Goal: Task Accomplishment & Management: Manage account settings

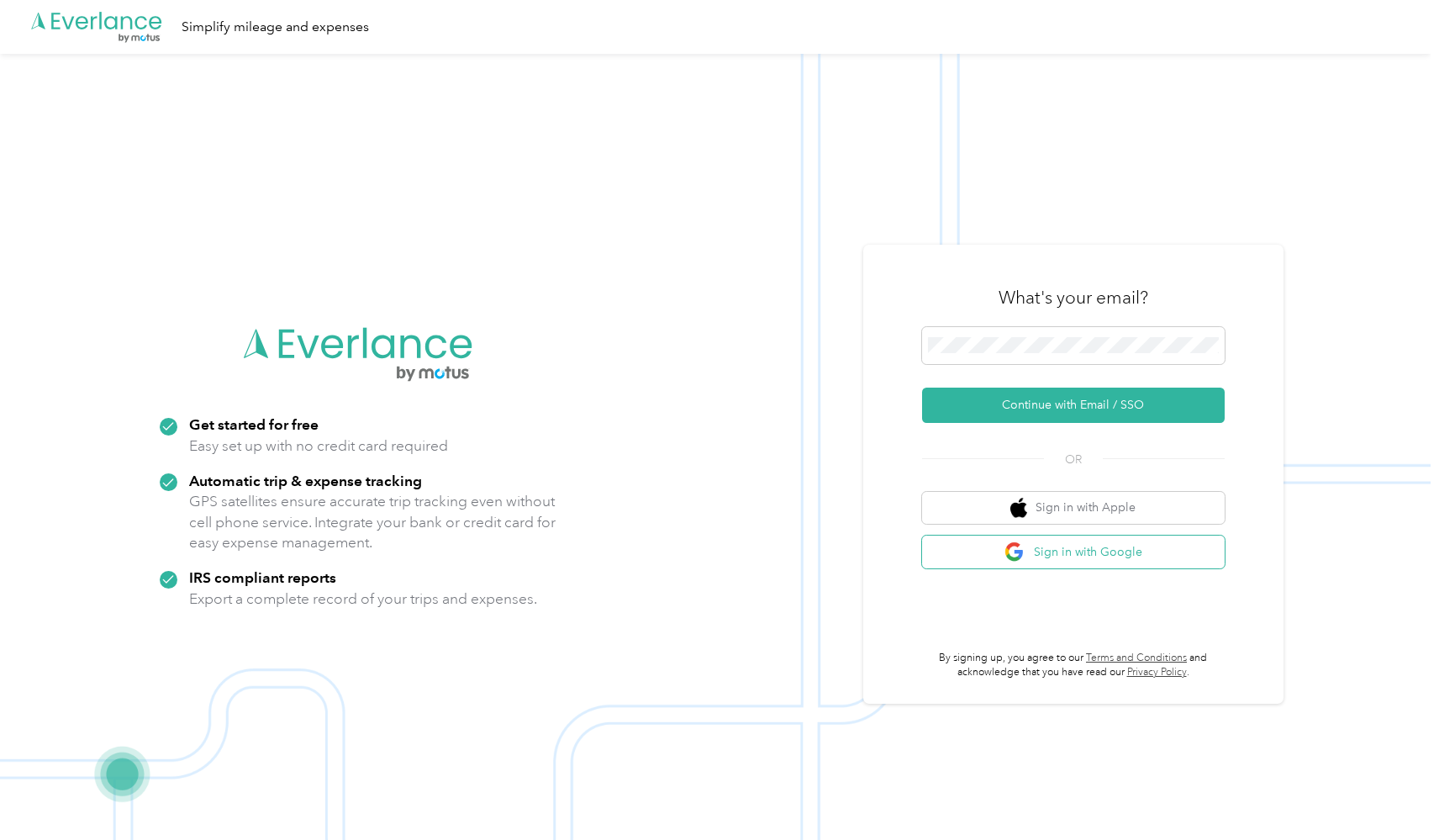
click at [1004, 557] on button "Sign in with Google" at bounding box center [1074, 552] width 303 height 33
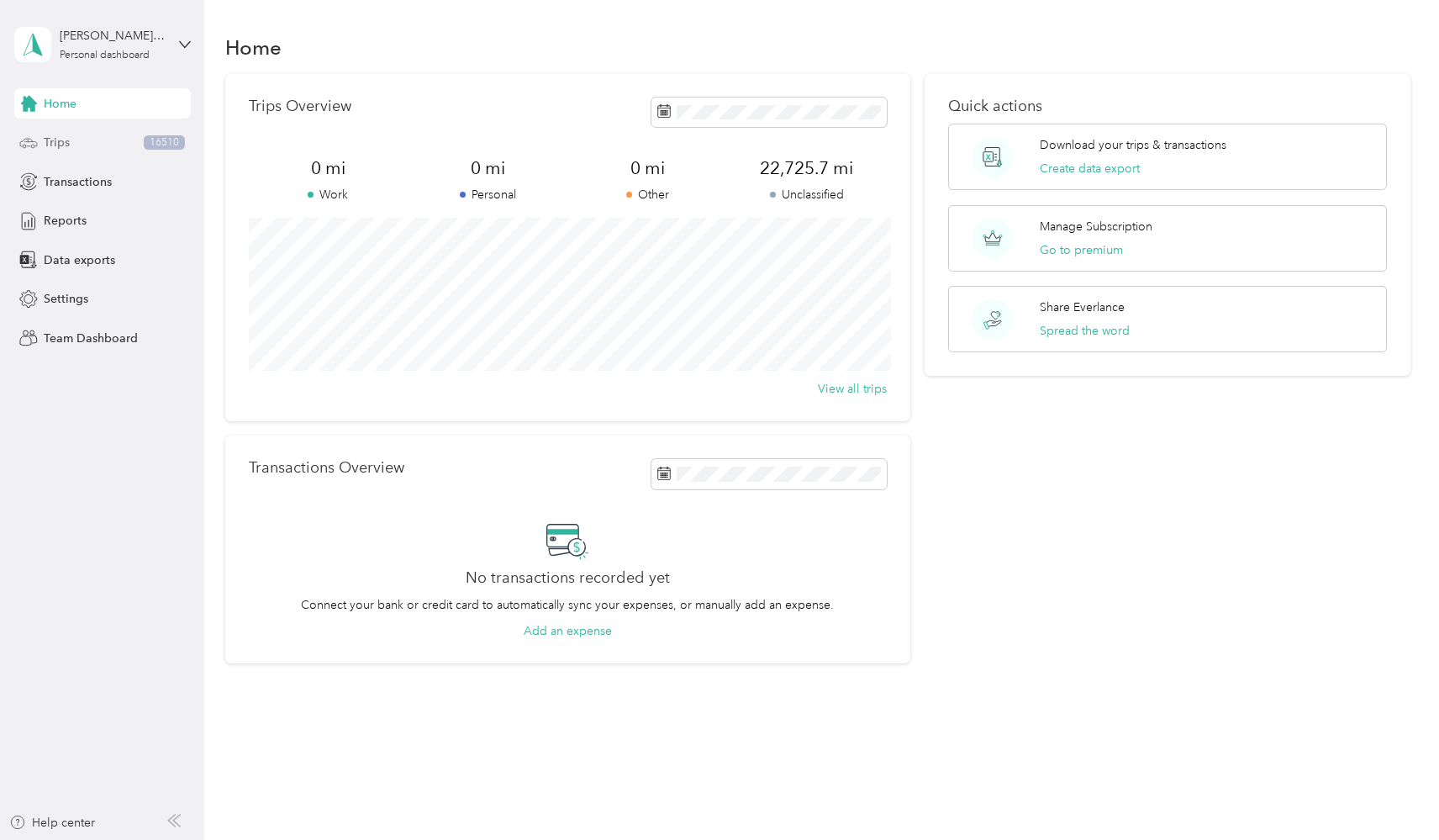
click at [114, 133] on div "Trips 16510" at bounding box center [103, 142] width 176 height 30
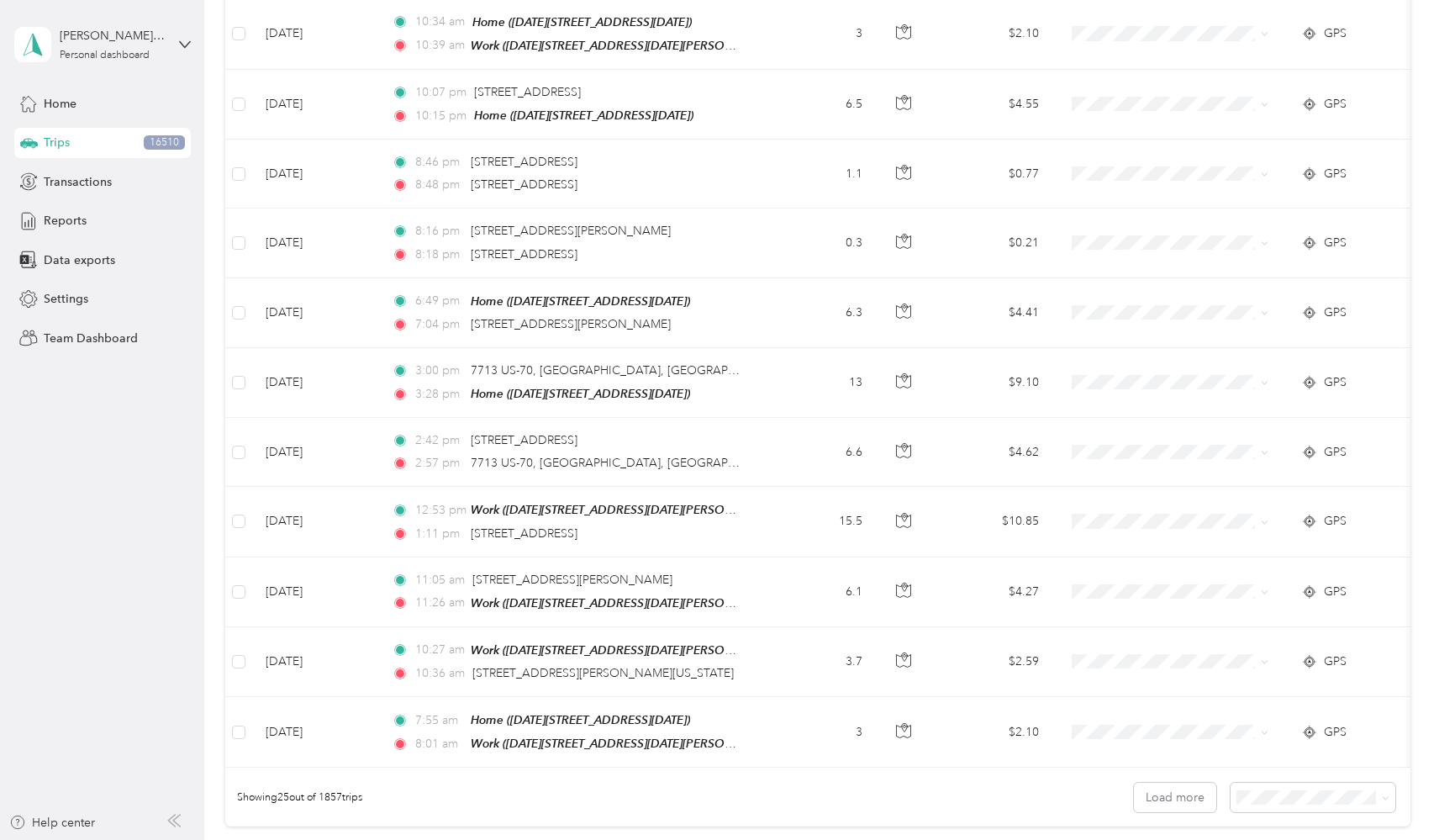
scroll to position [1304, 0]
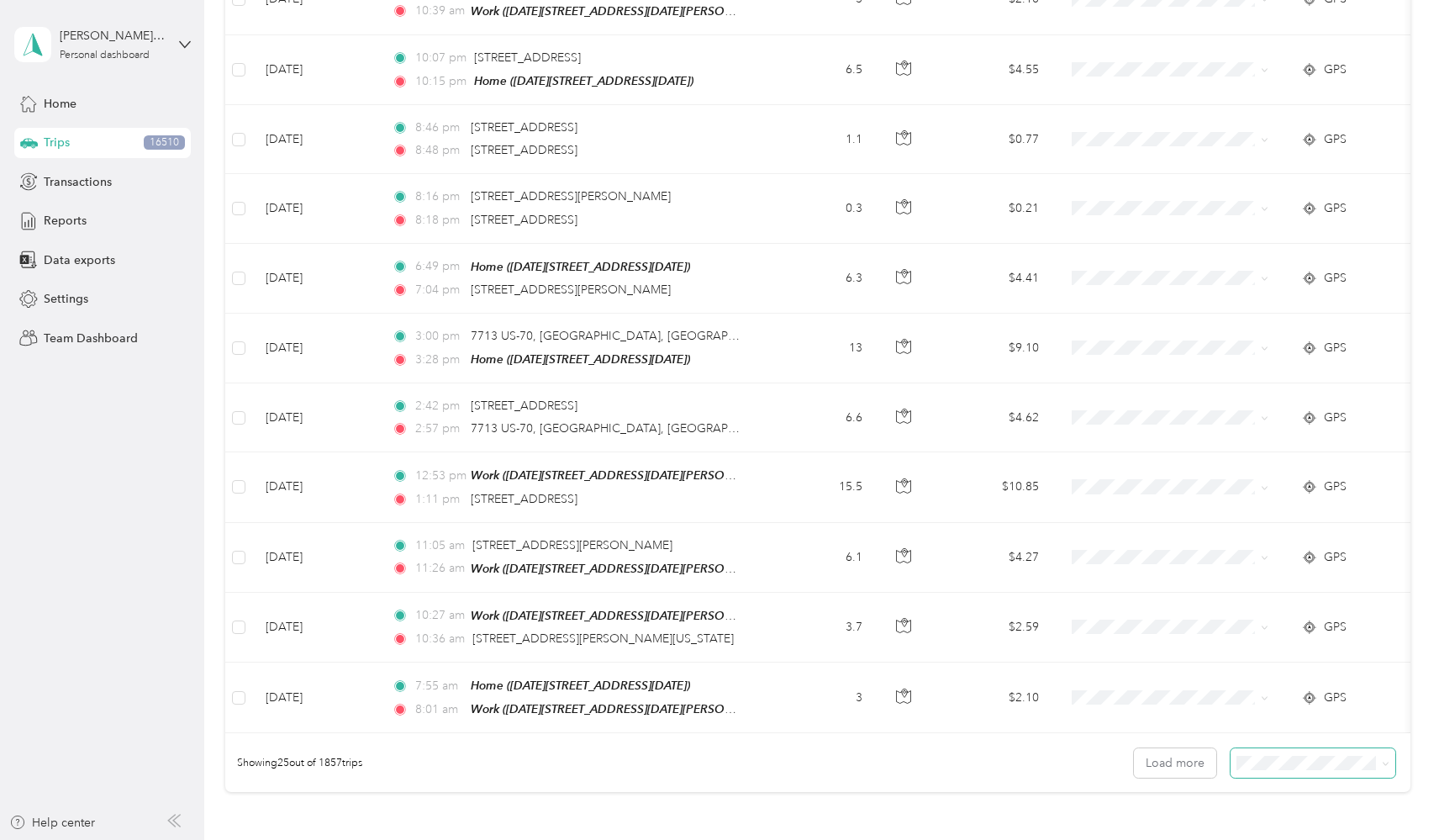
click at [1259, 748] on span at bounding box center [1313, 763] width 165 height 29
click at [1271, 691] on ol "25 per load 50 per load 100 per load" at bounding box center [1318, 671] width 165 height 88
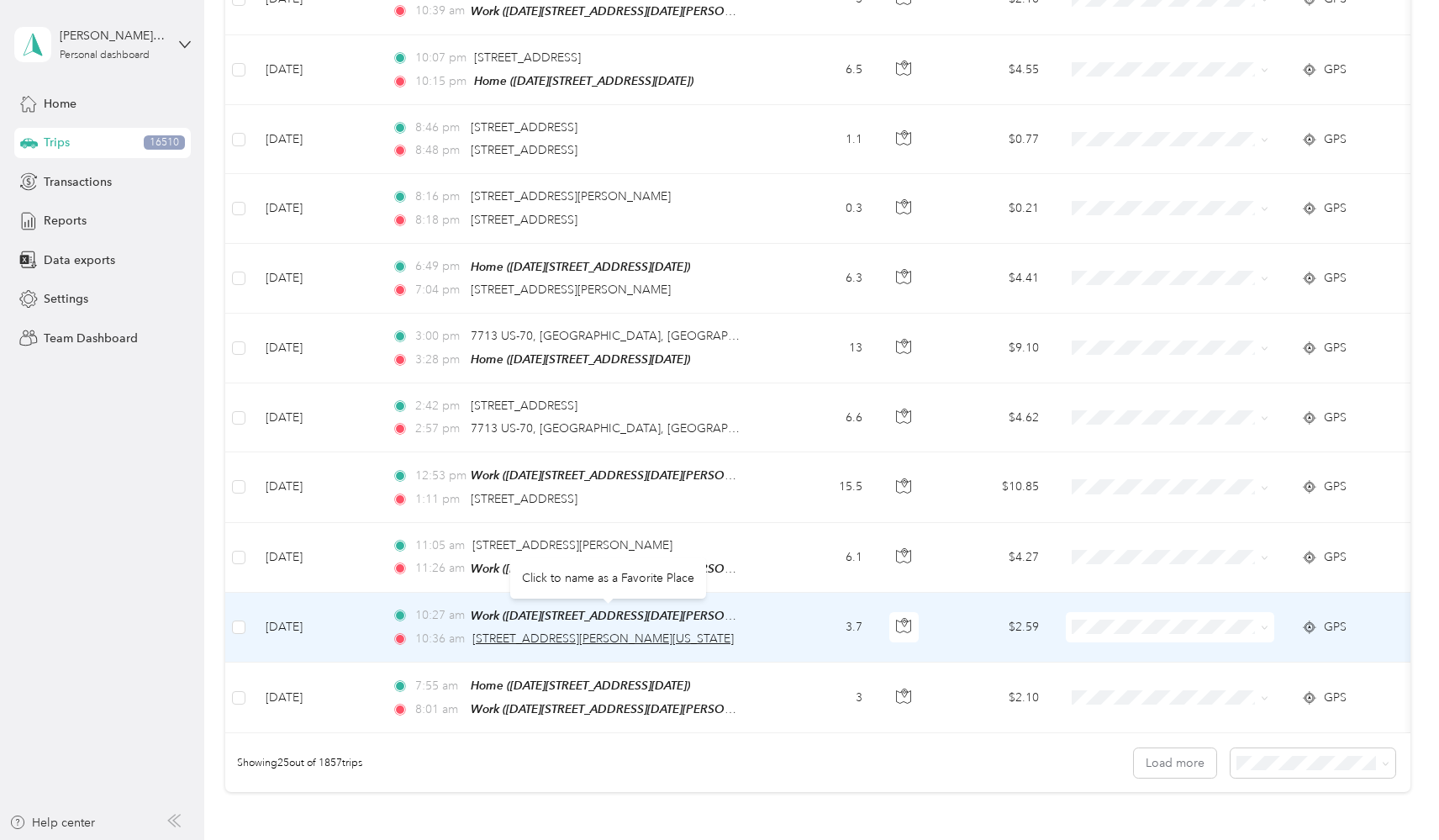
click at [614, 631] on span "[STREET_ADDRESS][PERSON_NAME][US_STATE]" at bounding box center [603, 638] width 262 height 15
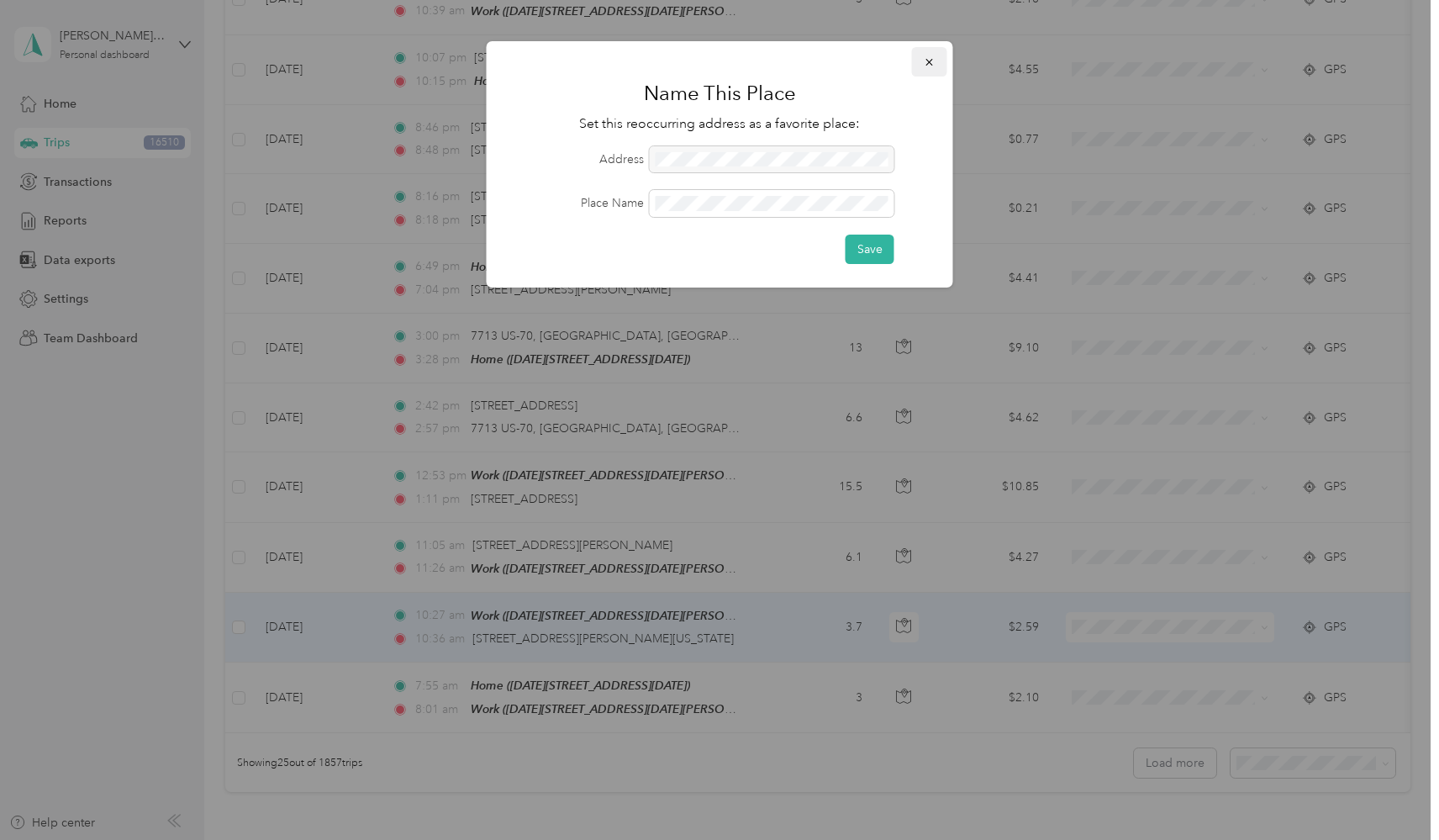
click at [932, 62] on icon "button" at bounding box center [930, 62] width 12 height 12
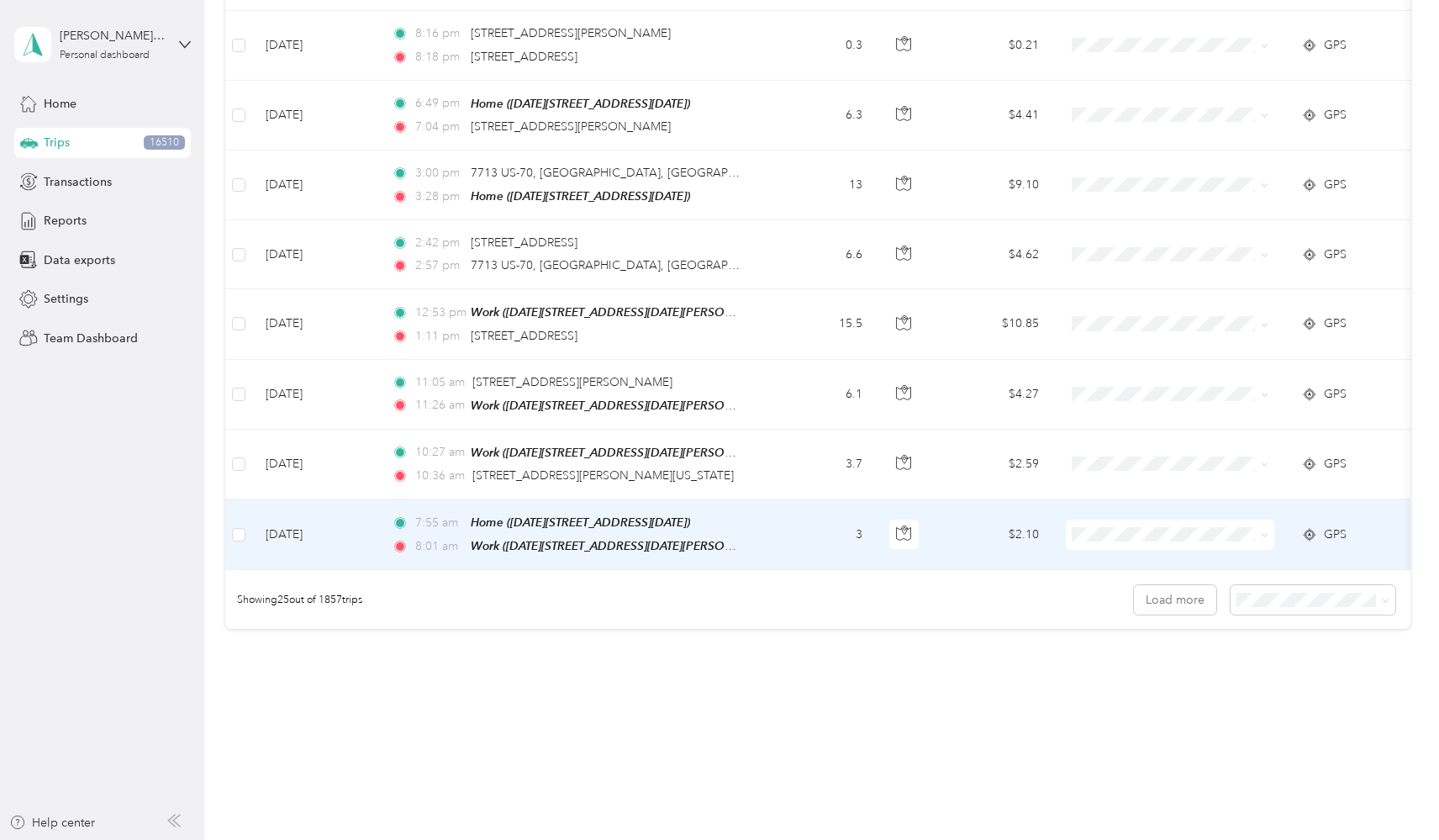
scroll to position [0, 0]
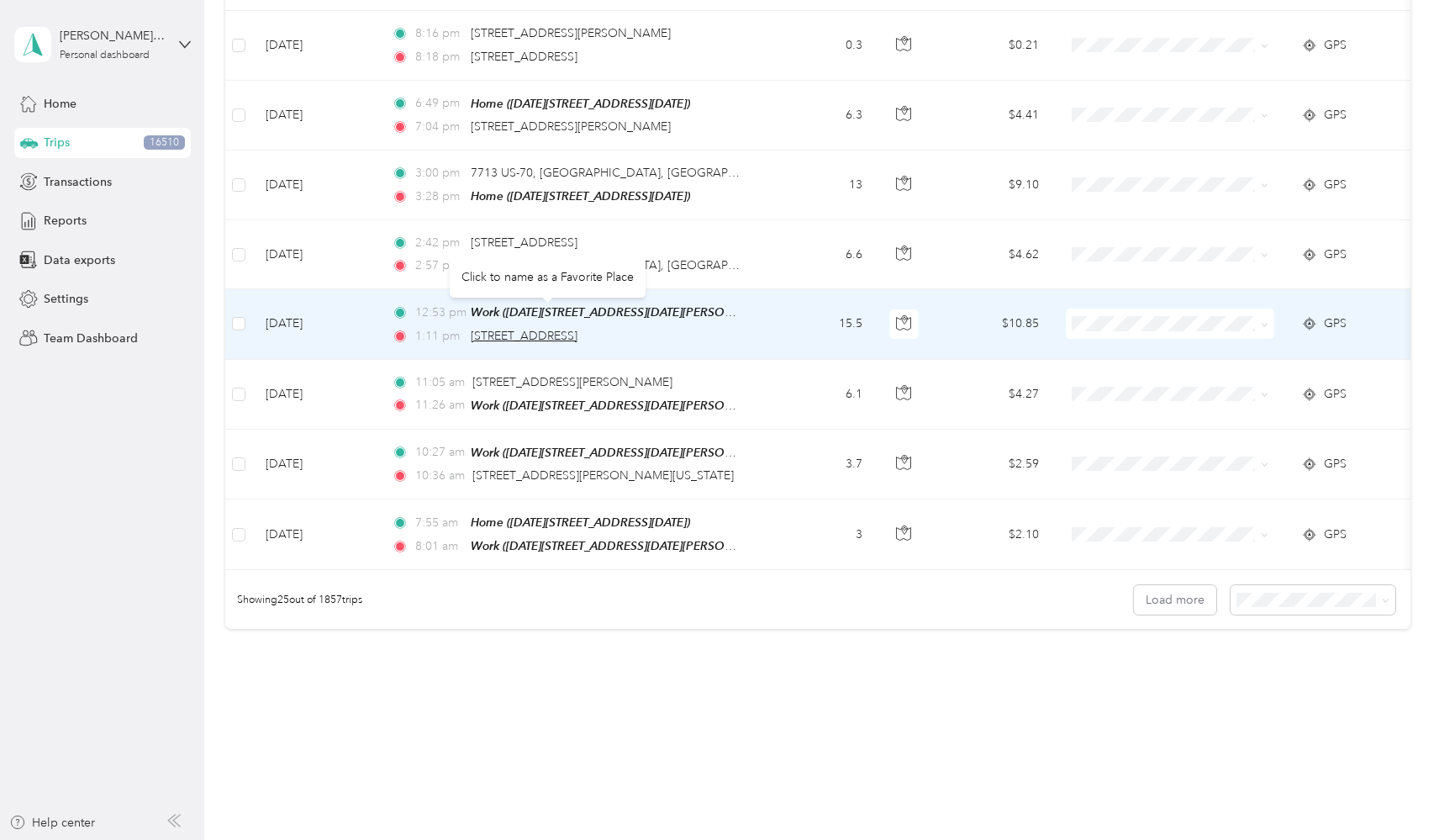
click at [577, 328] on span "[STREET_ADDRESS]" at bounding box center [524, 335] width 107 height 15
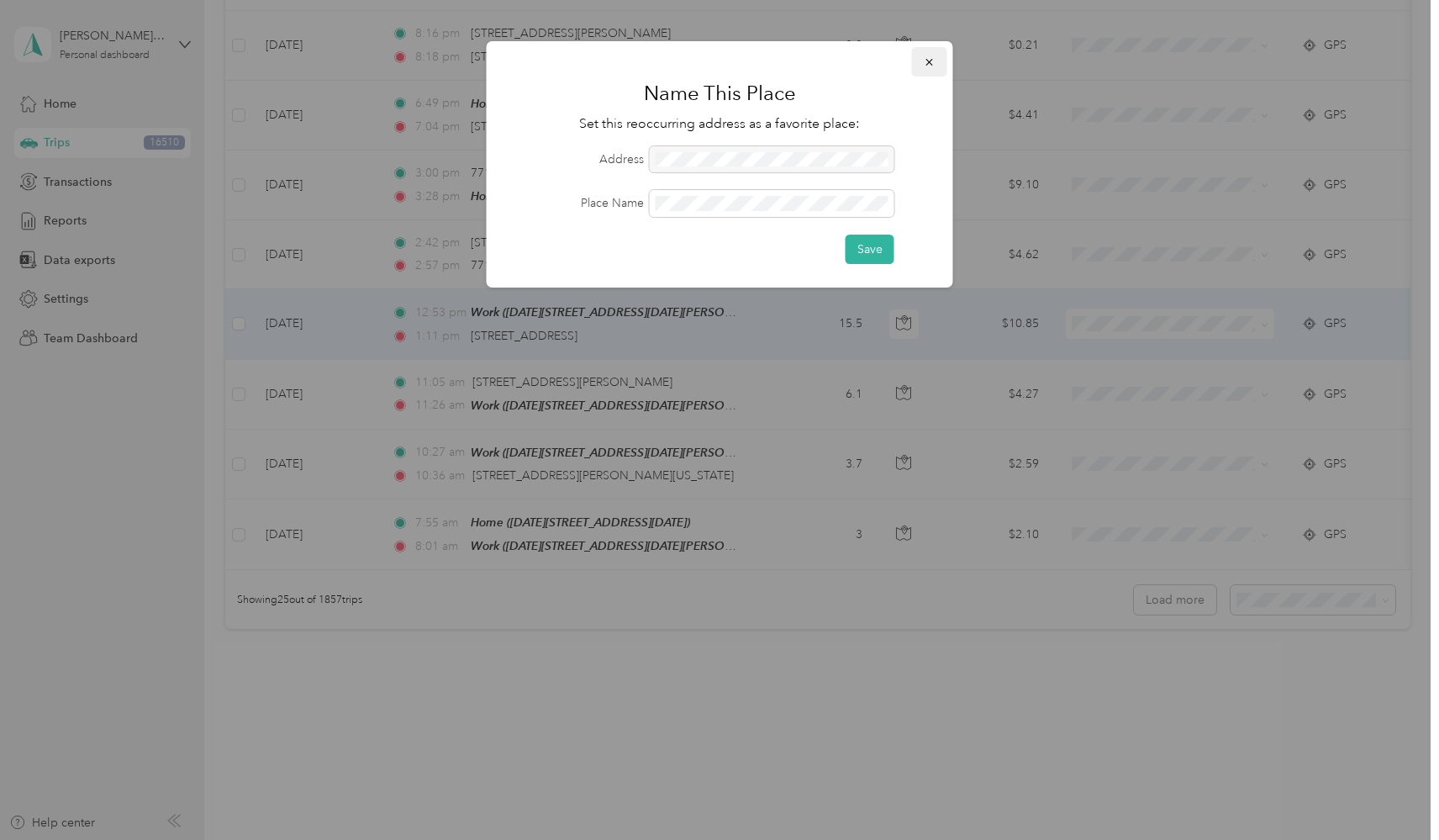
click at [938, 59] on button "button" at bounding box center [929, 62] width 35 height 29
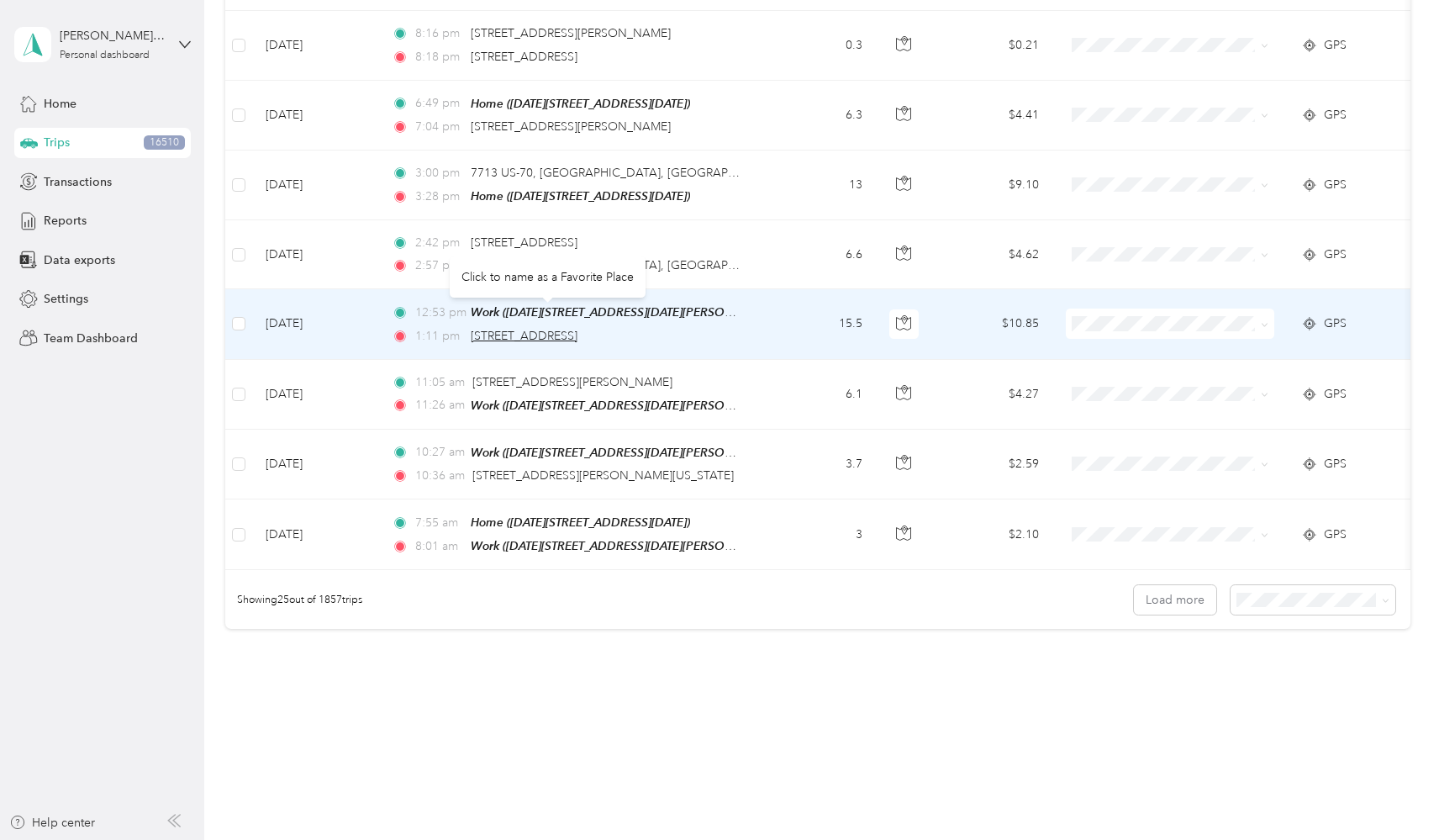
click at [577, 328] on span "[STREET_ADDRESS]" at bounding box center [524, 335] width 107 height 15
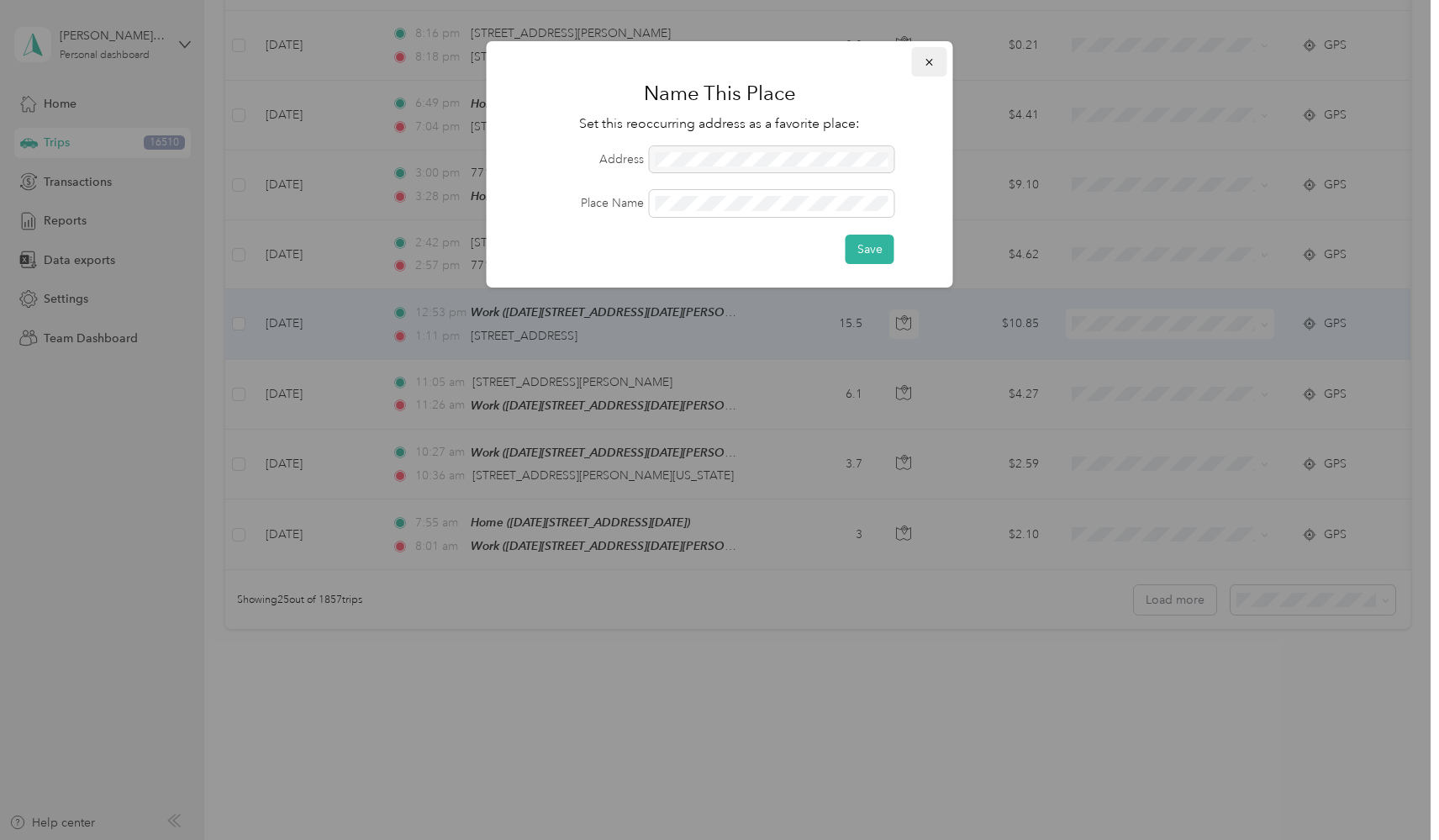
click at [927, 61] on icon "button" at bounding box center [930, 62] width 12 height 12
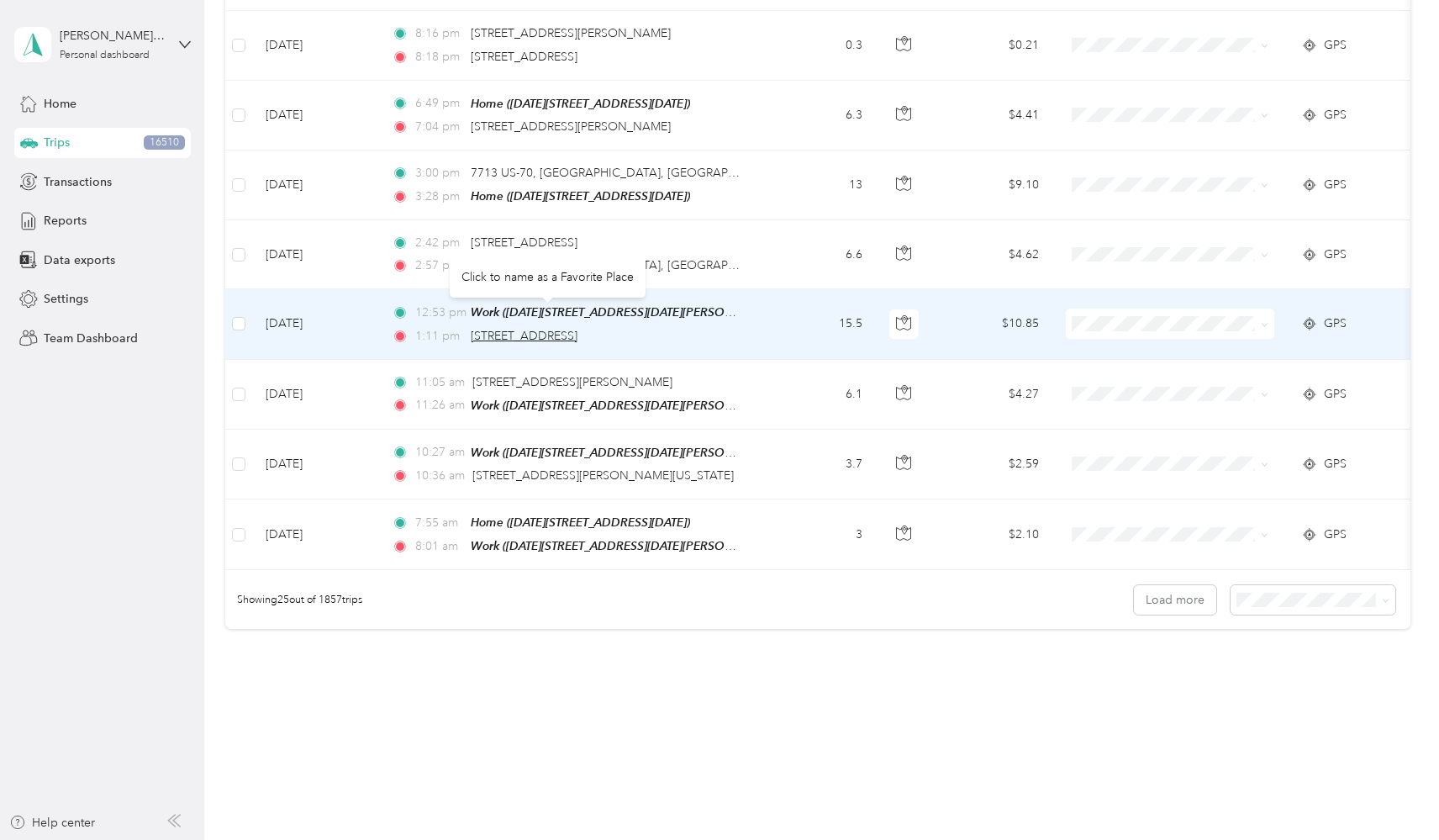
copy span "[STREET_ADDRESS]"
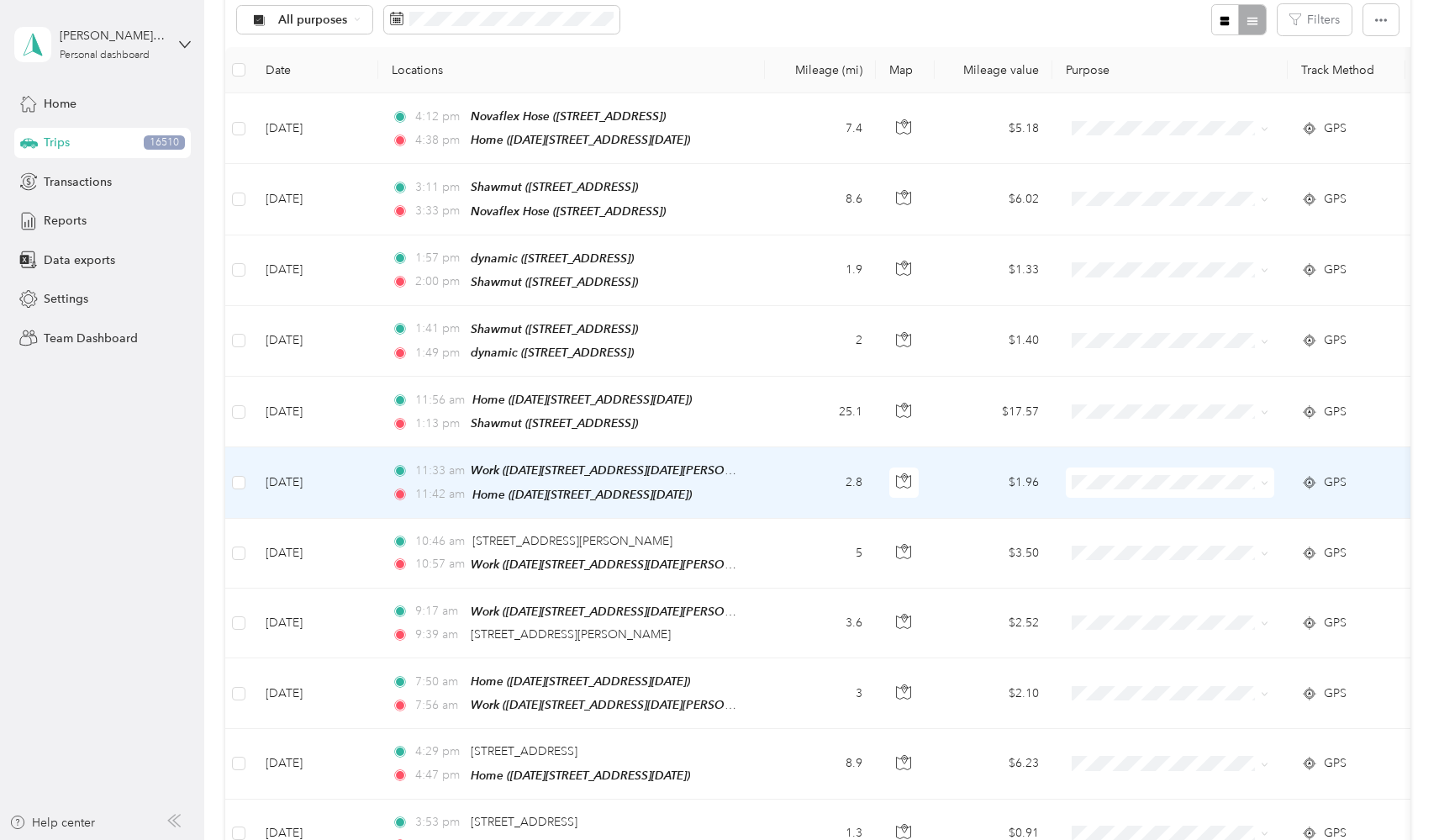
scroll to position [163, 0]
